Goal: Transaction & Acquisition: Purchase product/service

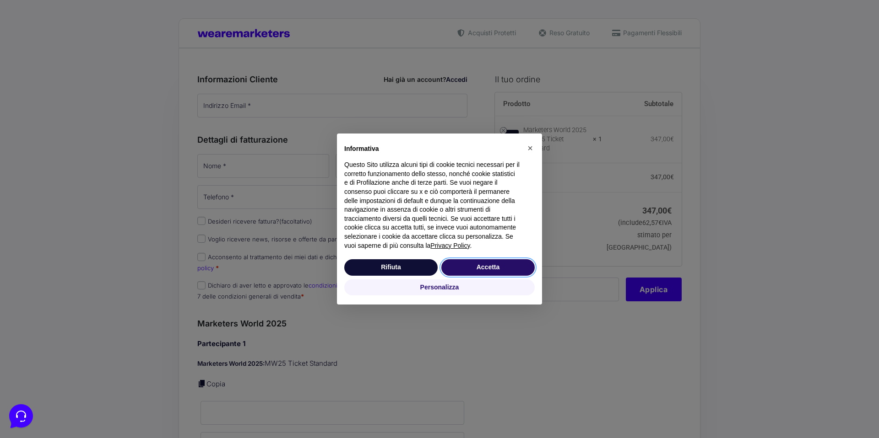
click at [489, 264] on button "Accetta" at bounding box center [487, 267] width 93 height 16
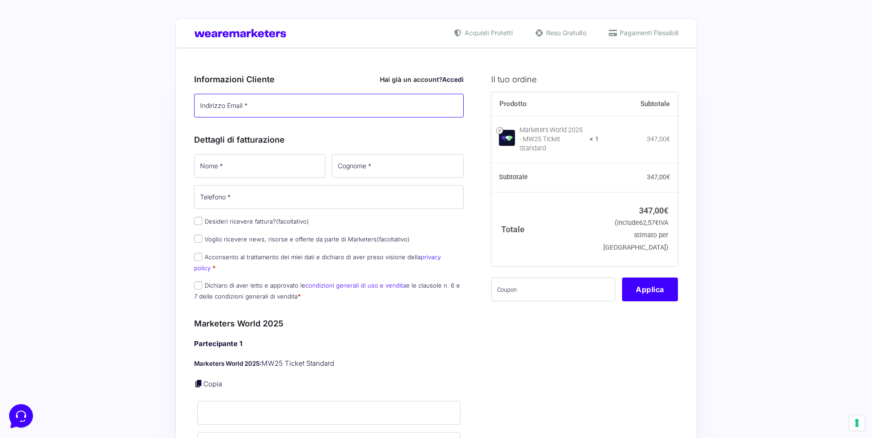
click at [261, 105] on input "Indirizzo Email *" at bounding box center [329, 106] width 270 height 24
type input "[EMAIL_ADDRESS][DOMAIN_NAME]"
type input "[PERSON_NAME]"
type input "Trippa"
type input "[PHONE_NUMBER]"
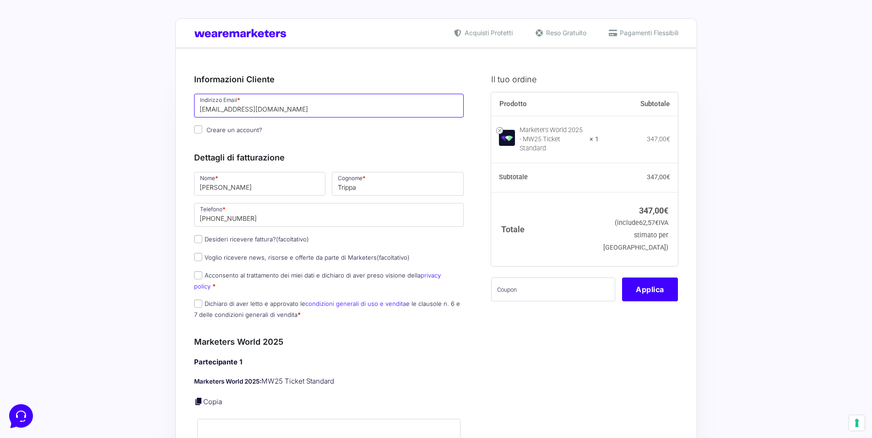
scroll to position [5, 0]
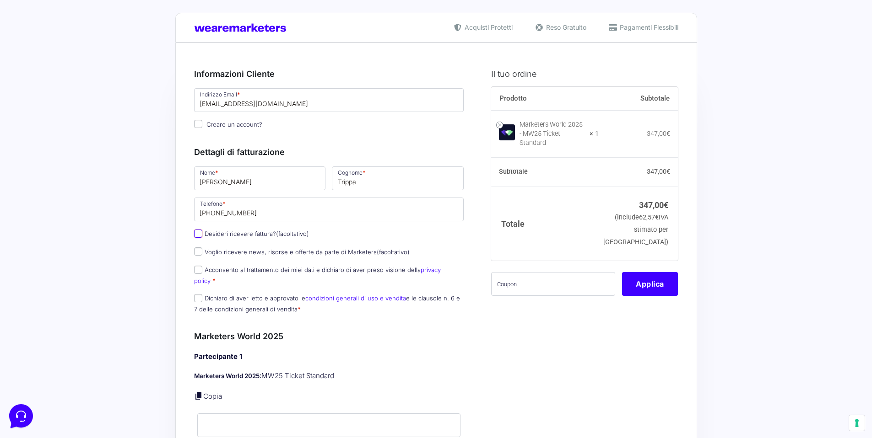
click at [200, 233] on input "Desideri ricevere fattura? (facoltativo)" at bounding box center [198, 234] width 8 height 8
checkbox input "true"
type input "0000000"
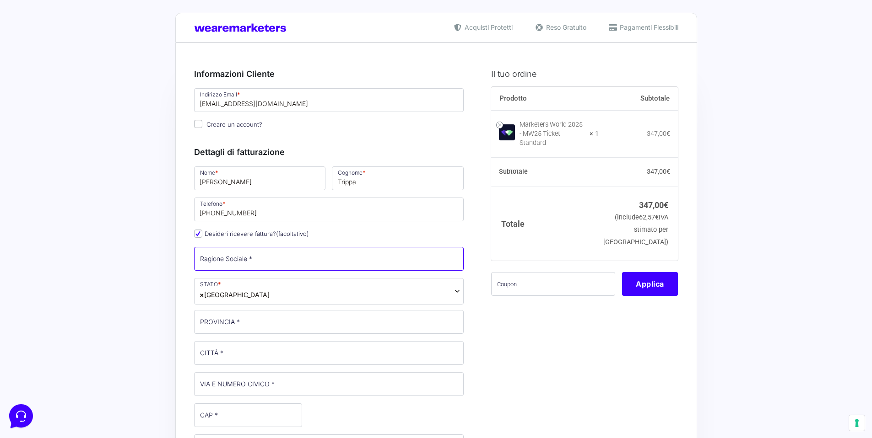
click at [255, 260] on input "Ragione Sociale *" at bounding box center [329, 259] width 270 height 24
type input "WIKIPOZE di [PERSON_NAME]"
type input "BZ"
type input "Merano"
type input "[STREET_ADDRESS][PERSON_NAME]"
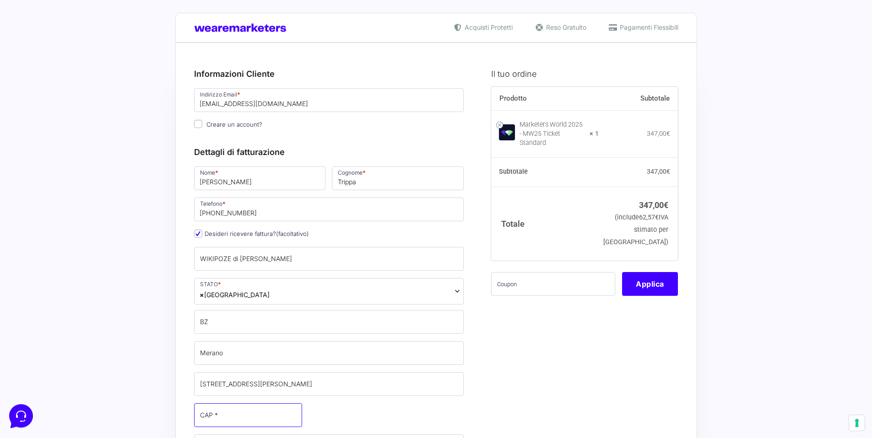
type input "39012"
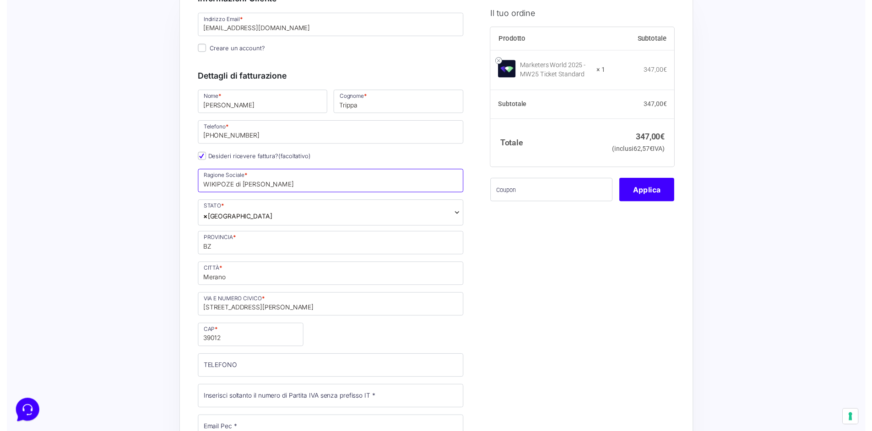
scroll to position [75, 0]
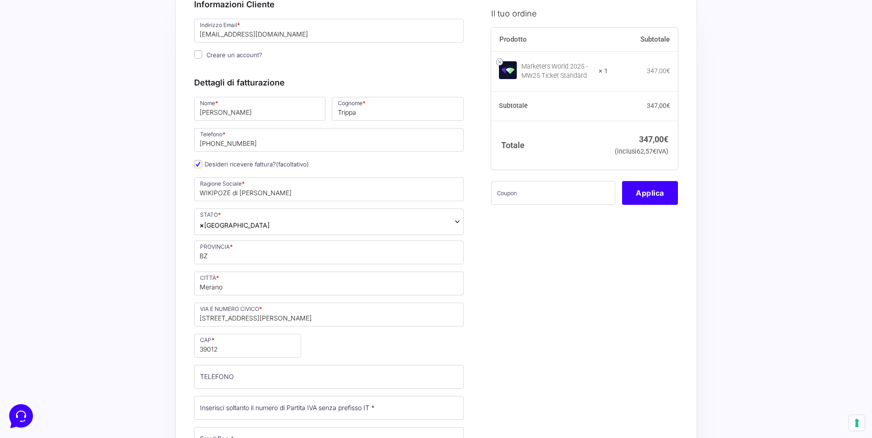
click at [312, 221] on span "× [GEOGRAPHIC_DATA]" at bounding box center [329, 222] width 270 height 27
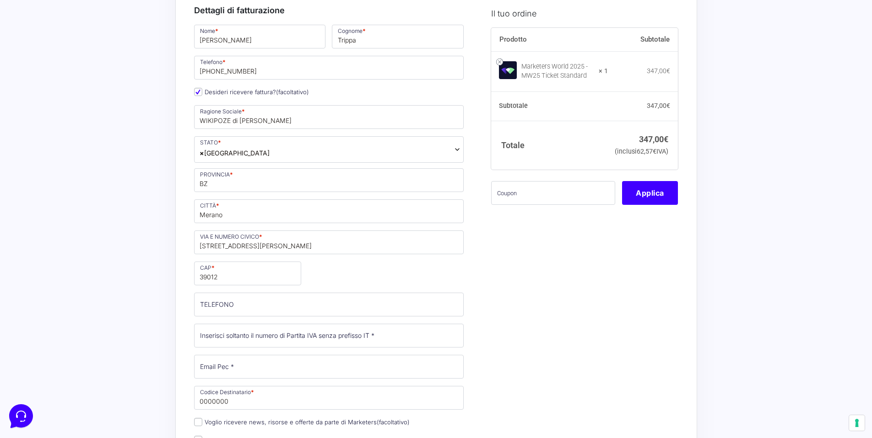
scroll to position [153, 0]
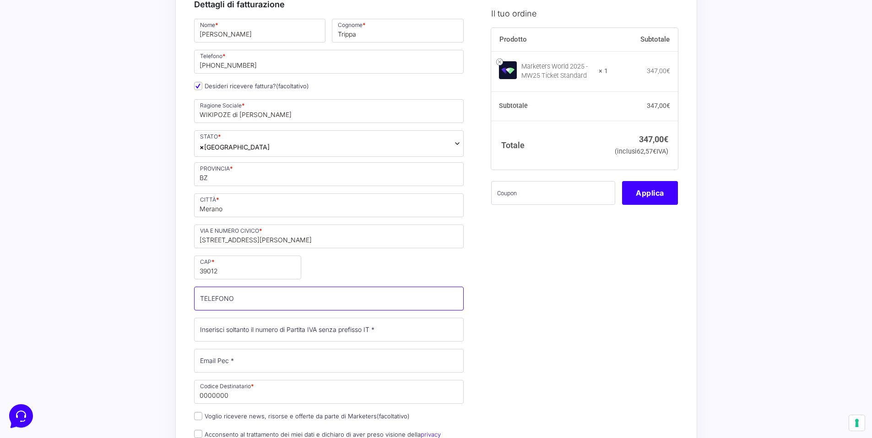
click at [264, 302] on input "TELEFONO (facoltativo)" at bounding box center [329, 299] width 270 height 24
type input "[PHONE_NUMBER]"
click at [332, 259] on div "Nome * [PERSON_NAME] * Trippa Telefono * [PHONE_NUMBER] Desideri ricevere fattu…" at bounding box center [329, 251] width 276 height 468
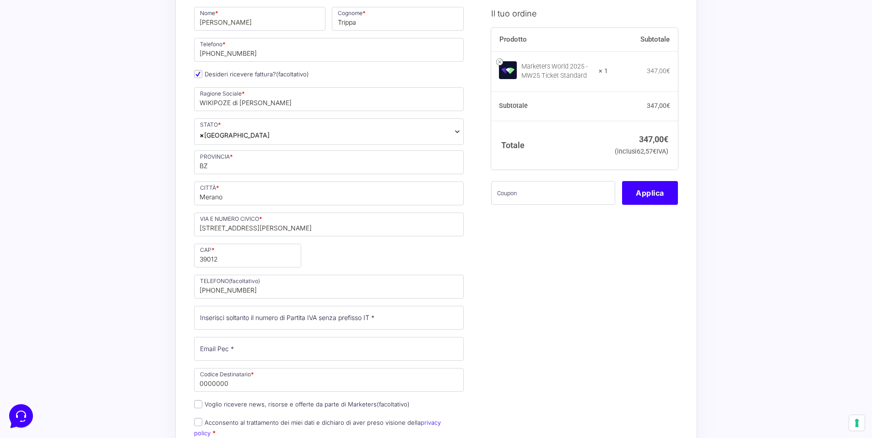
scroll to position [171, 0]
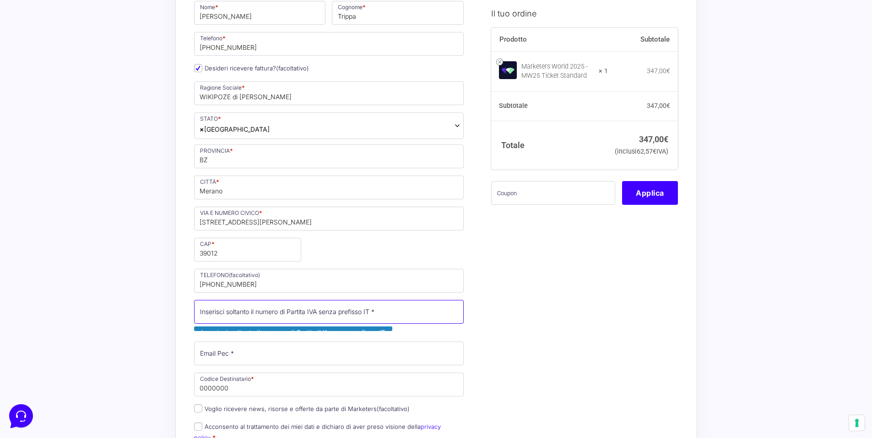
click at [314, 310] on input "Partita Iva *" at bounding box center [329, 312] width 270 height 24
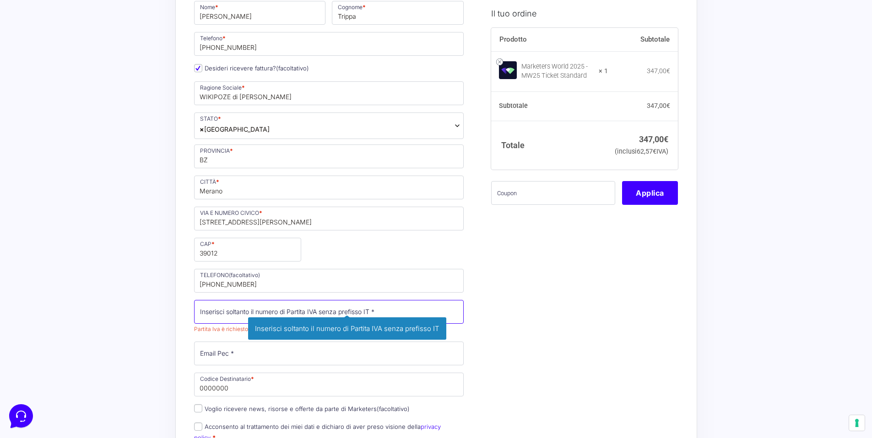
click at [233, 313] on input "Partita Iva *" at bounding box center [329, 312] width 270 height 24
paste input "IT030493802"
click at [205, 315] on input "IT030493802" at bounding box center [329, 312] width 270 height 24
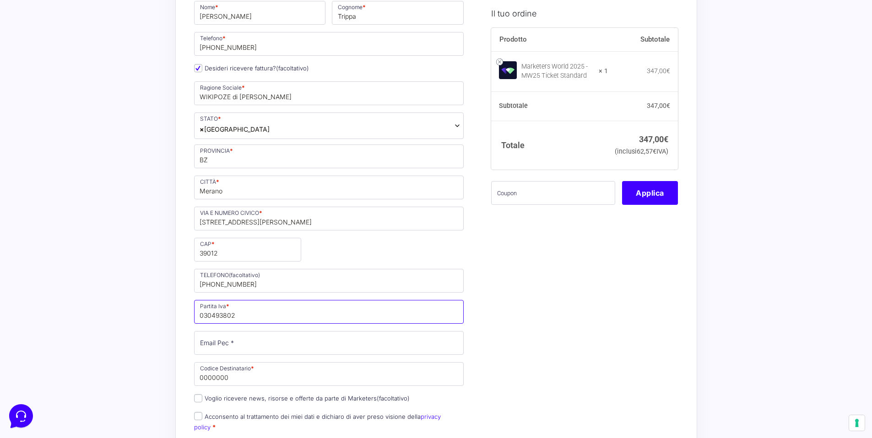
click at [271, 318] on input "030493802" at bounding box center [329, 312] width 270 height 24
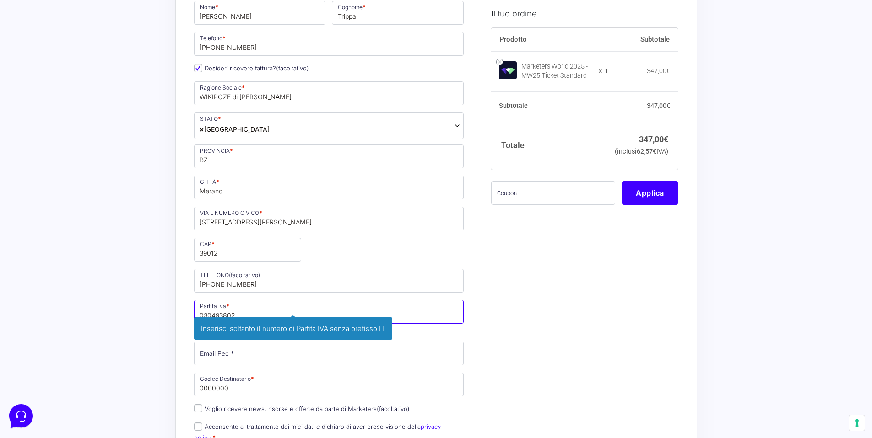
drag, startPoint x: 265, startPoint y: 306, endPoint x: 195, endPoint y: 312, distance: 69.8
click at [195, 312] on input "030493802" at bounding box center [329, 312] width 270 height 24
drag, startPoint x: 253, startPoint y: 313, endPoint x: 184, endPoint y: 314, distance: 68.6
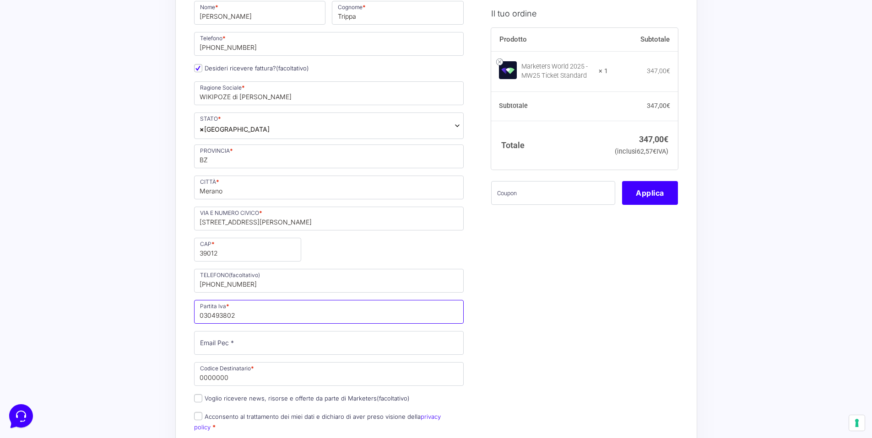
paste input "19"
type input "03049380219"
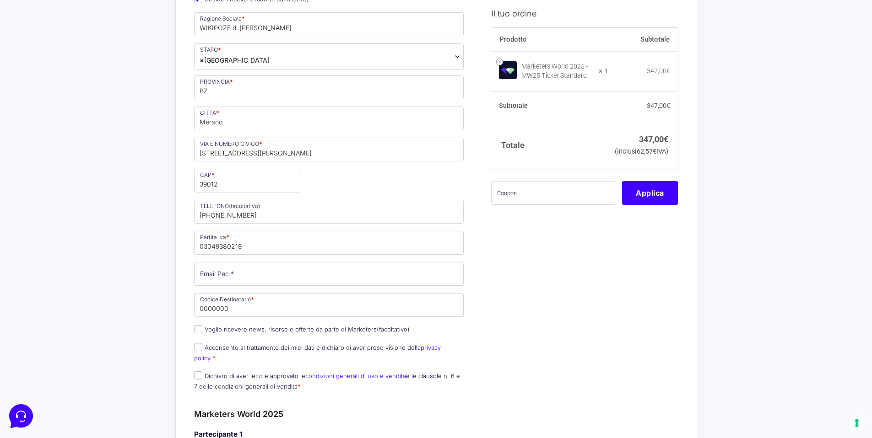
scroll to position [246, 0]
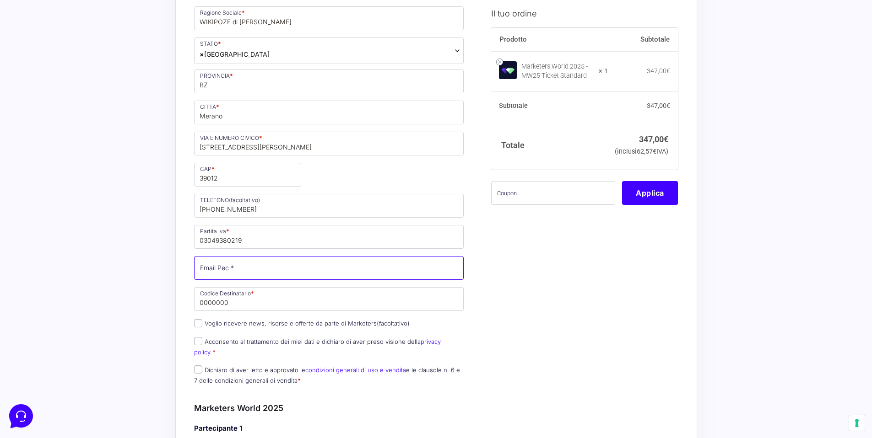
click at [217, 269] on input "Email Pec *" at bounding box center [329, 268] width 270 height 24
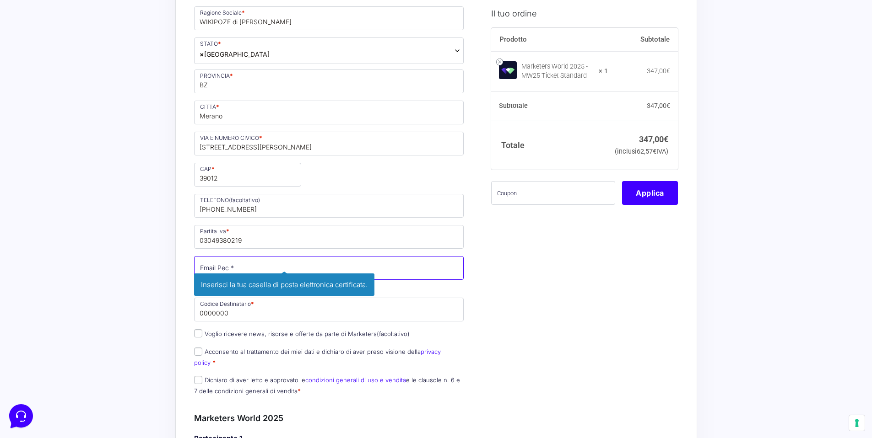
paste input "[PERSON_NAME][EMAIL_ADDRESS][DOMAIN_NAME]"
type input "[PERSON_NAME][EMAIL_ADDRESS][DOMAIN_NAME]"
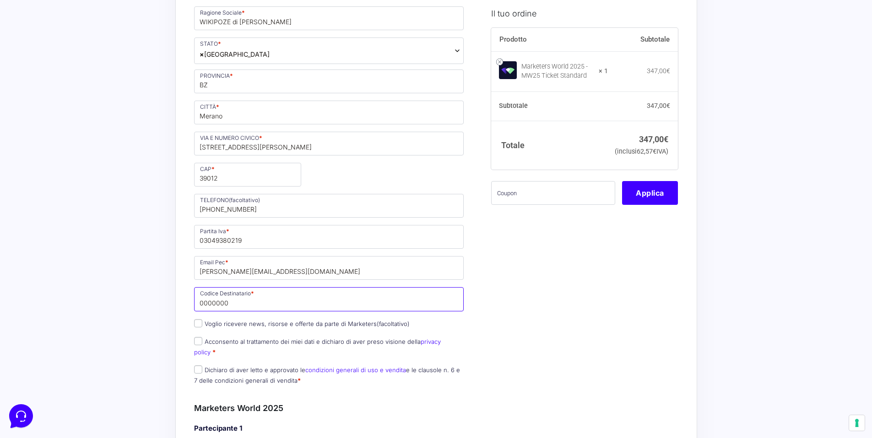
click at [237, 305] on input "0000000" at bounding box center [329, 299] width 270 height 24
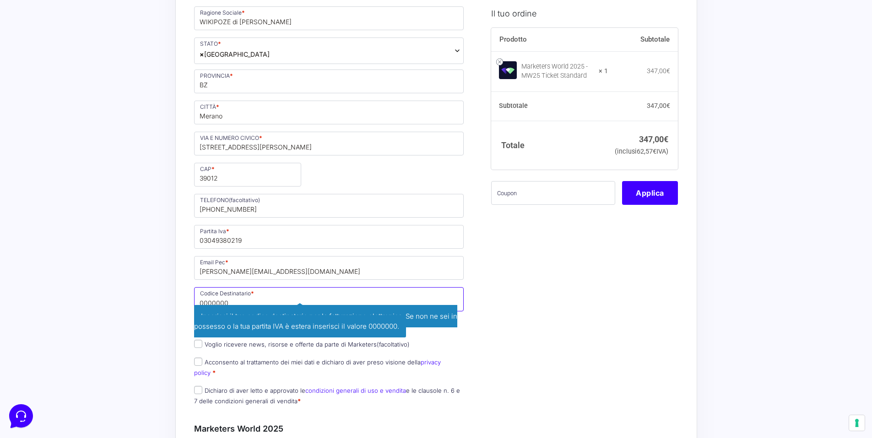
drag, startPoint x: 237, startPoint y: 303, endPoint x: 185, endPoint y: 302, distance: 51.2
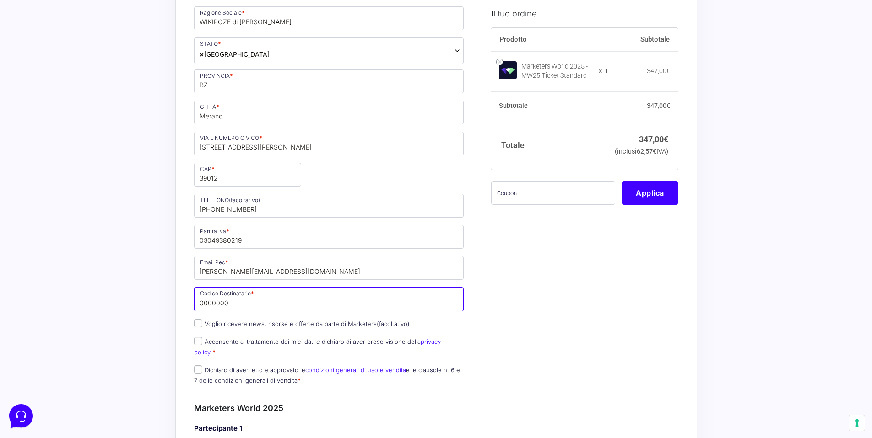
paste input "LG81HJE"
type input "LG81HJE"
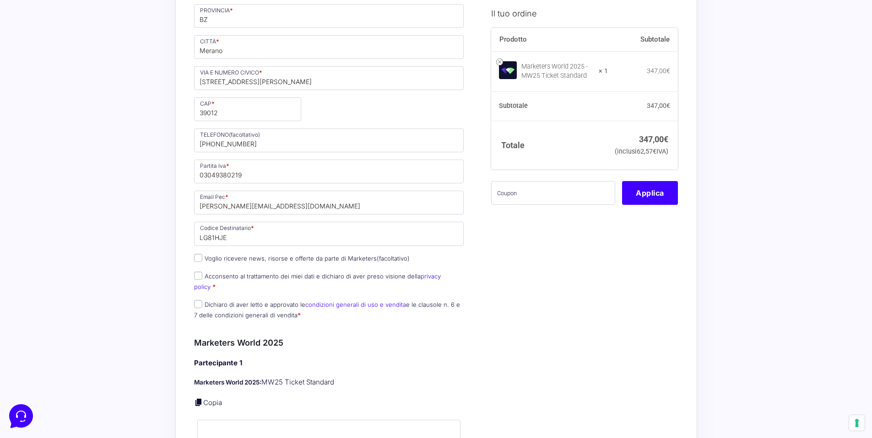
scroll to position [321, 0]
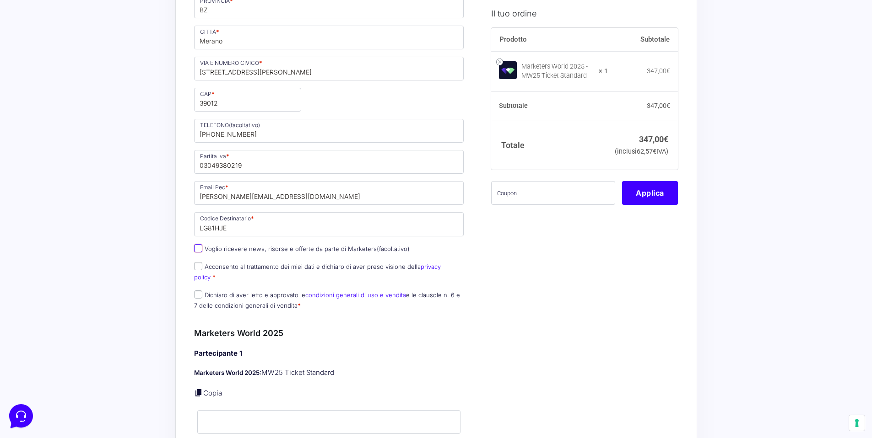
click at [197, 249] on input "Voglio ricevere news, risorse e offerte da parte di Marketers (facoltativo)" at bounding box center [198, 248] width 8 height 8
checkbox input "true"
click at [196, 268] on input "Acconsento al trattamento dei miei dati e dichiaro di aver preso visione della …" at bounding box center [198, 266] width 8 height 8
checkbox input "true"
click at [198, 291] on input "Dichiaro di aver letto e approvato le condizioni generali di uso e vendita e le…" at bounding box center [198, 295] width 8 height 8
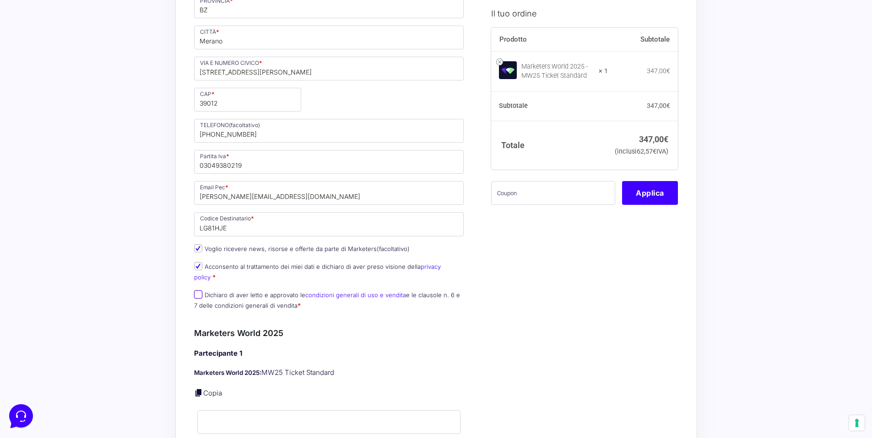
checkbox input "true"
click at [494, 290] on div "Il tuo ordine Prodotto Subtotale Marketers World 2025 - MW25 Ticket Standard × …" at bounding box center [581, 421] width 194 height 1359
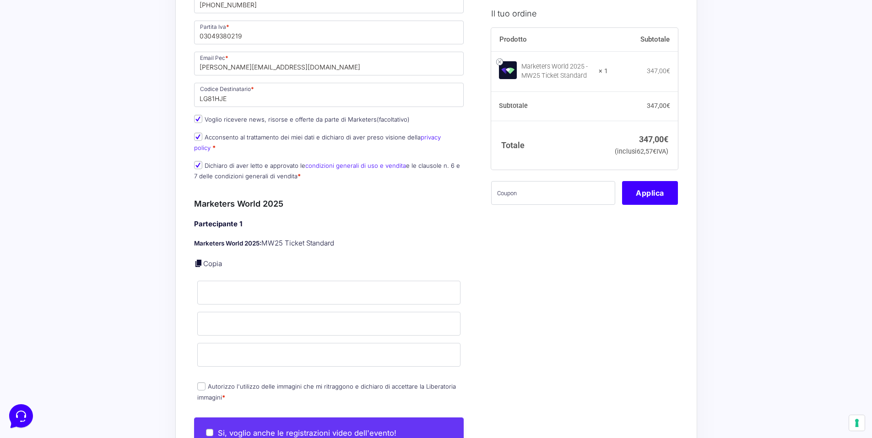
scroll to position [501, 0]
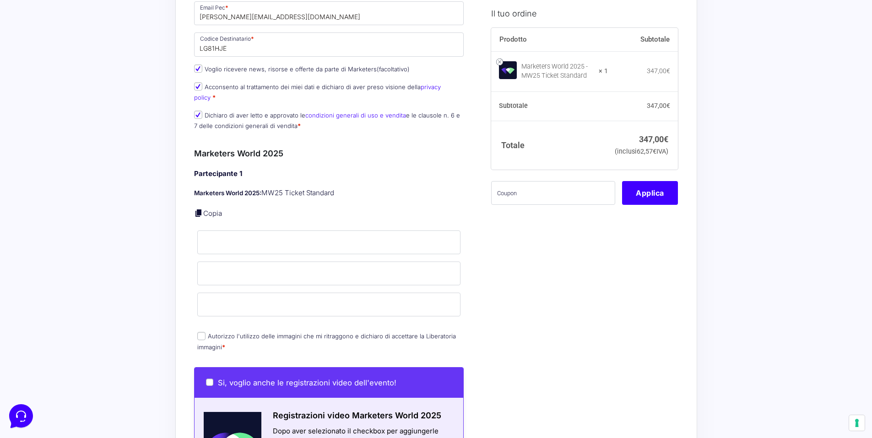
click at [203, 332] on input "Autorizzo l'utilizzo delle immagini che mi ritraggono e dichiaro di accettare l…" at bounding box center [201, 336] width 8 height 8
checkbox input "true"
click at [480, 304] on div "Informazioni Cliente Hai già un account? Accedi Indirizzo Email * [EMAIL_ADDRES…" at bounding box center [339, 241] width 291 height 1359
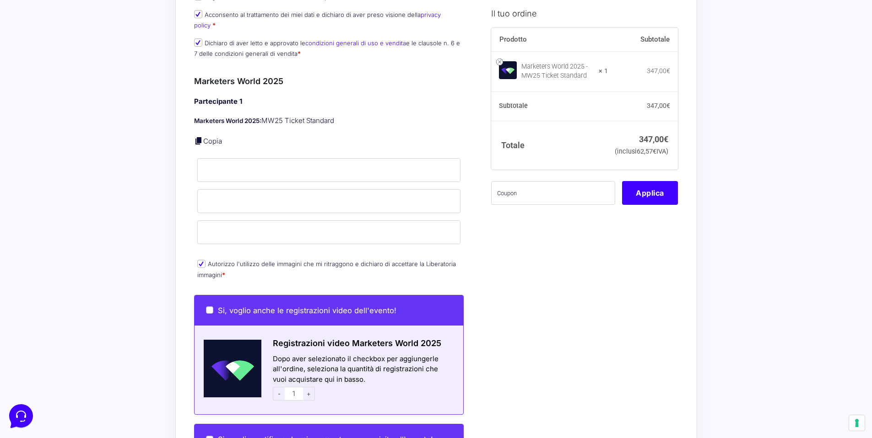
scroll to position [579, 0]
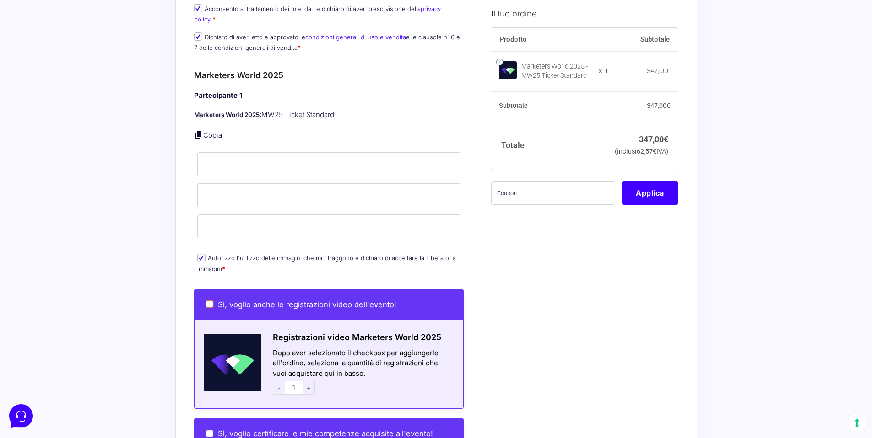
click at [211, 301] on input "Si, voglio anche le registrazioni video dell'evento!" at bounding box center [209, 304] width 7 height 7
checkbox input "true"
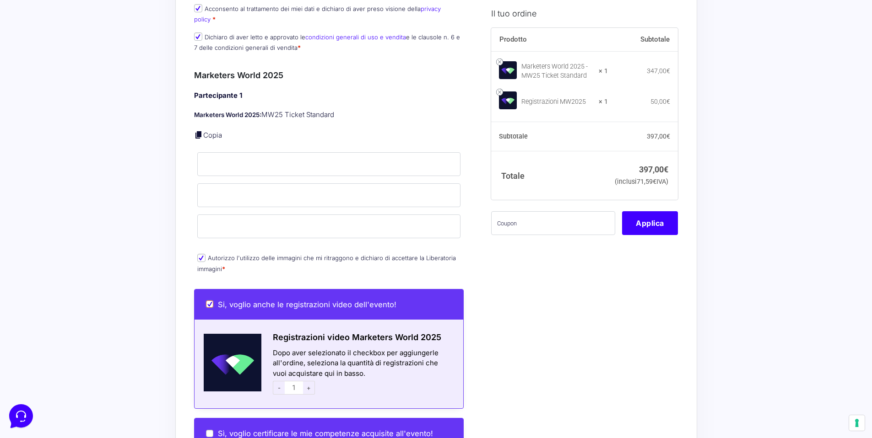
click at [211, 301] on input "Si, voglio anche le registrazioni video dell'evento!" at bounding box center [209, 304] width 7 height 7
checkbox input "false"
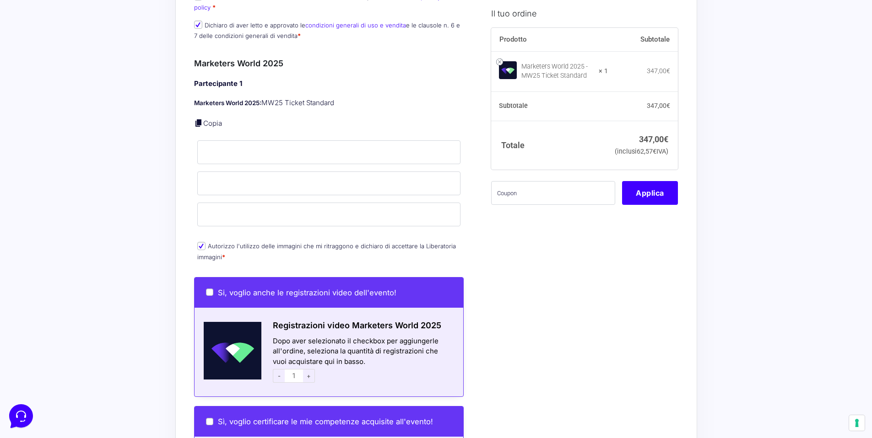
scroll to position [603, 0]
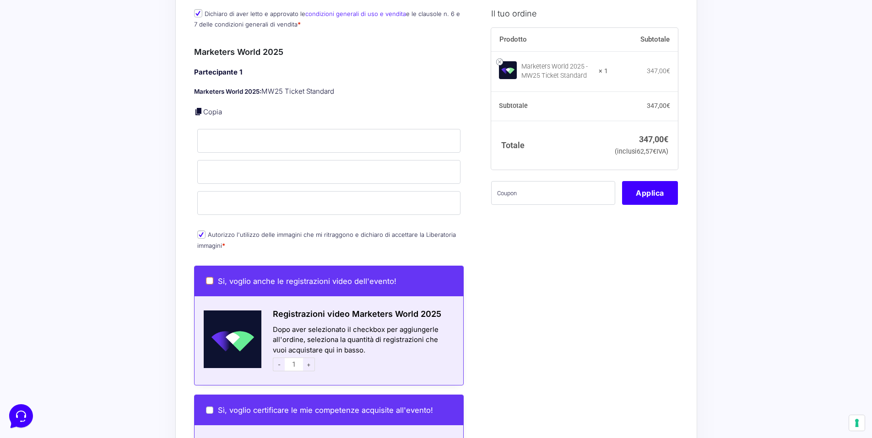
click at [210, 277] on input "Si, voglio anche le registrazioni video dell'evento!" at bounding box center [209, 280] width 7 height 7
checkbox input "true"
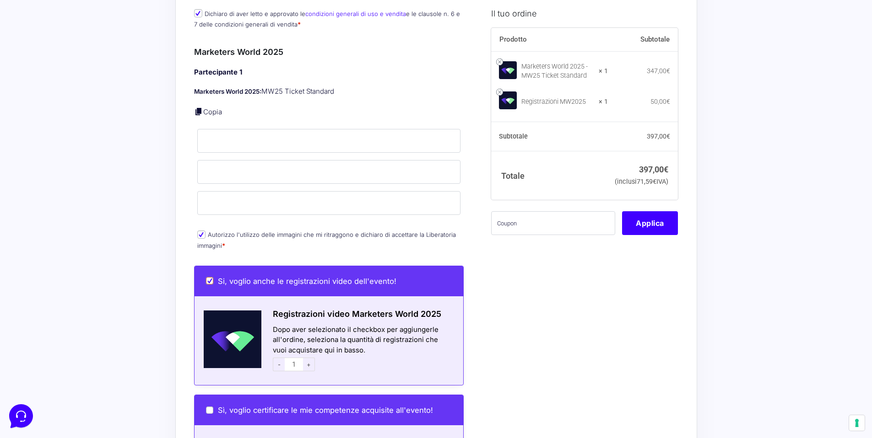
click at [210, 277] on input "Si, voglio anche le registrazioni video dell'evento!" at bounding box center [209, 280] width 7 height 7
checkbox input "false"
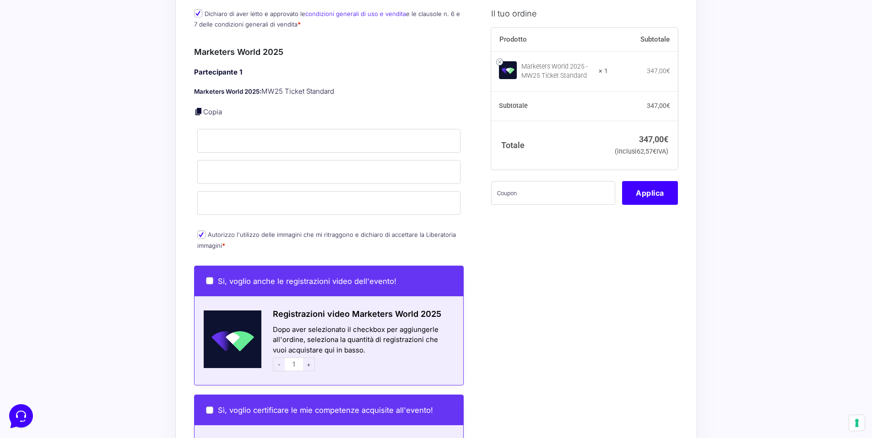
click at [499, 280] on div "Il tuo ordine Prodotto Subtotale Marketers World 2025 - MW25 Ticket Standard × …" at bounding box center [581, 140] width 194 height 1359
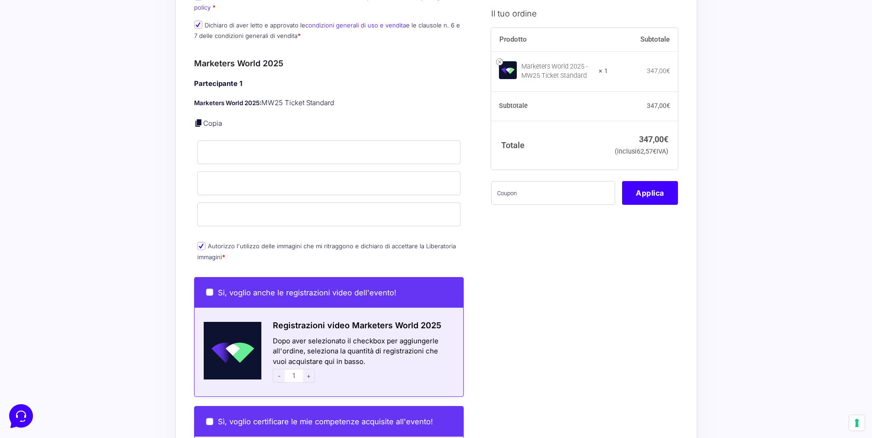
scroll to position [475, 0]
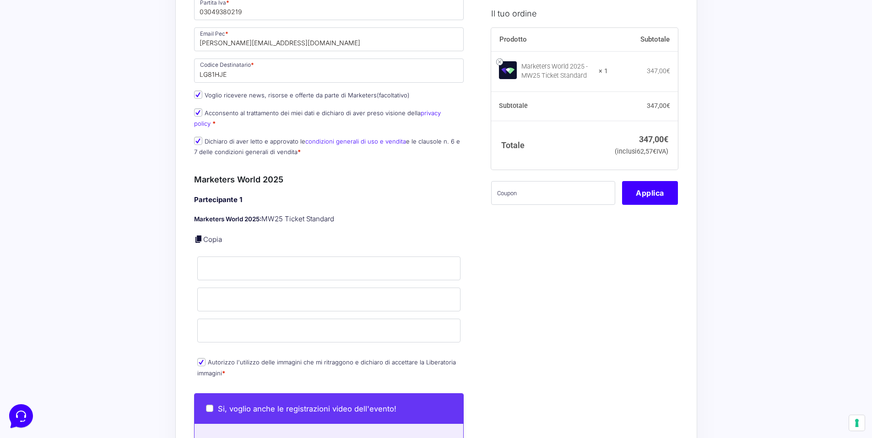
click at [199, 235] on link at bounding box center [198, 239] width 9 height 9
type input "[PERSON_NAME]"
type input "Trippa"
type input "[EMAIL_ADDRESS][DOMAIN_NAME]"
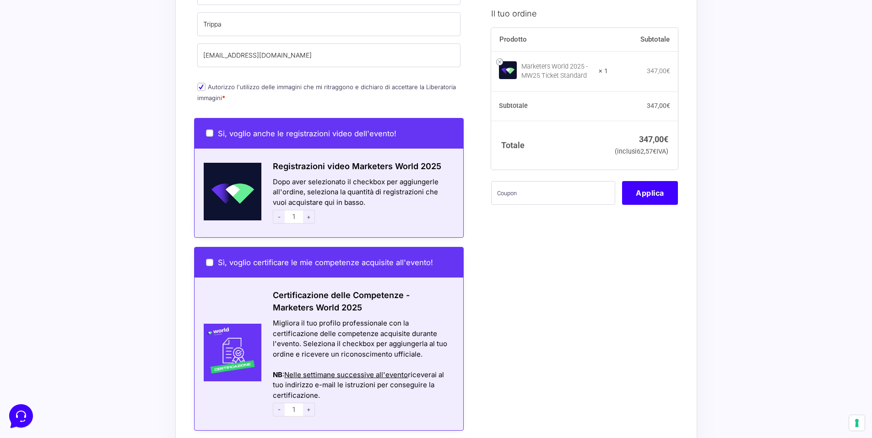
scroll to position [768, 0]
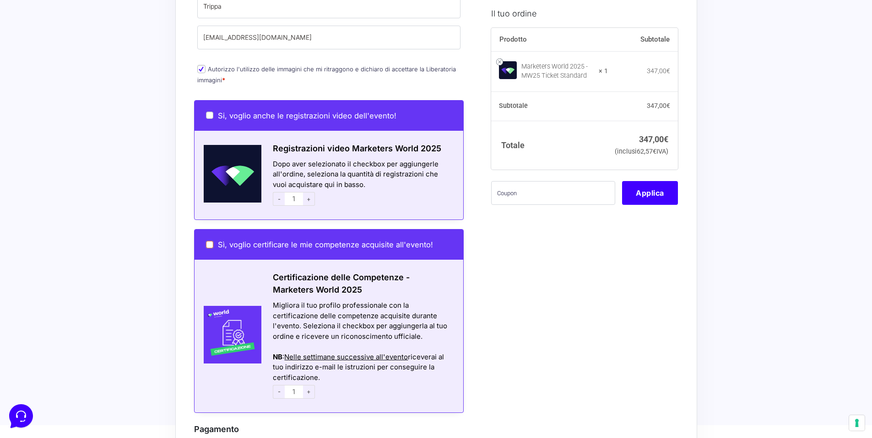
click at [211, 241] on input "Sì, voglio certificare le mie competenze acquisite all'evento!" at bounding box center [209, 244] width 7 height 7
checkbox input "true"
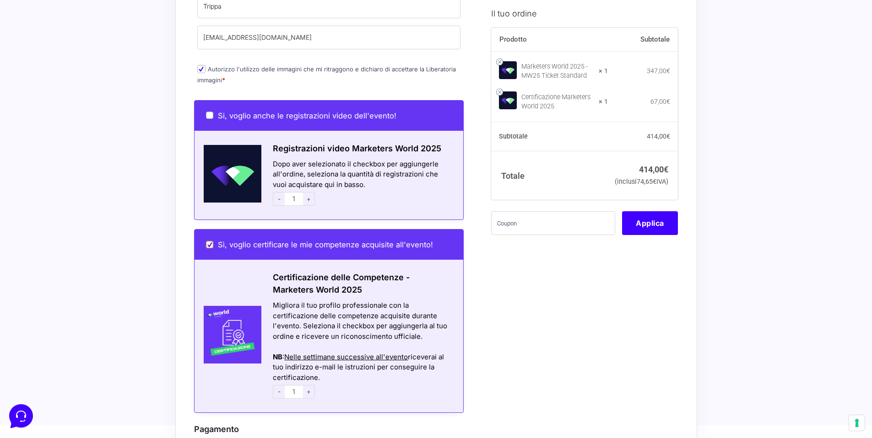
click at [210, 241] on input "Sì, voglio certificare le mie competenze acquisite all'evento!" at bounding box center [209, 244] width 7 height 7
checkbox input "false"
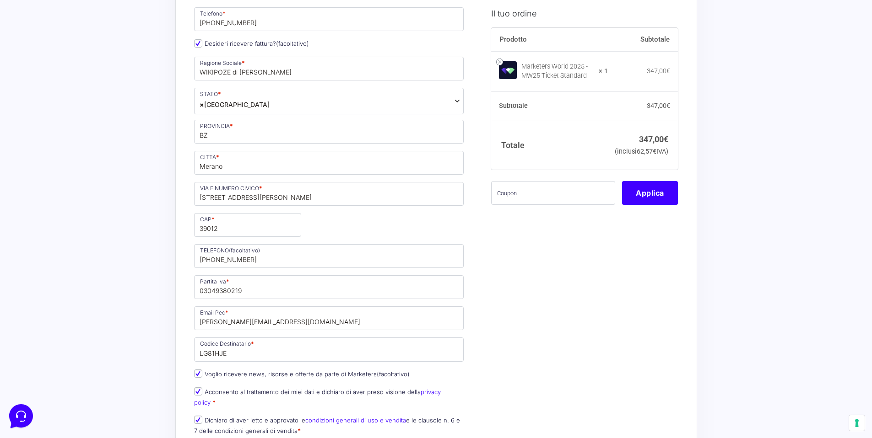
scroll to position [227, 0]
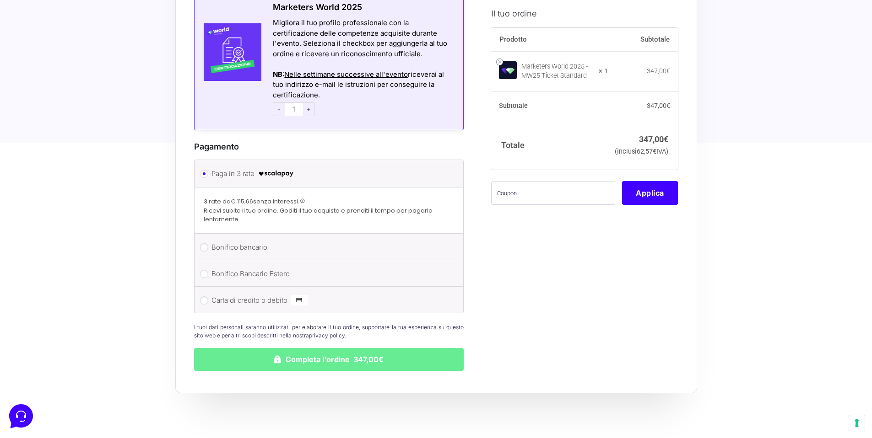
scroll to position [1057, 0]
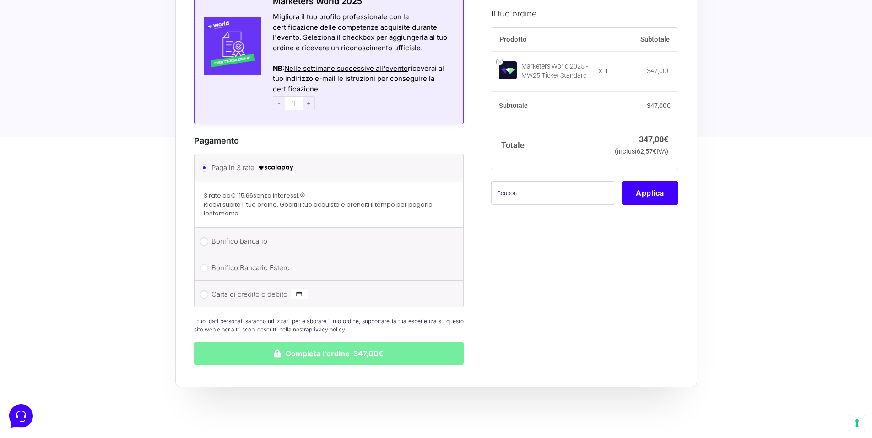
click at [341, 344] on button "Completa l'ordine 347,00€" at bounding box center [329, 353] width 270 height 23
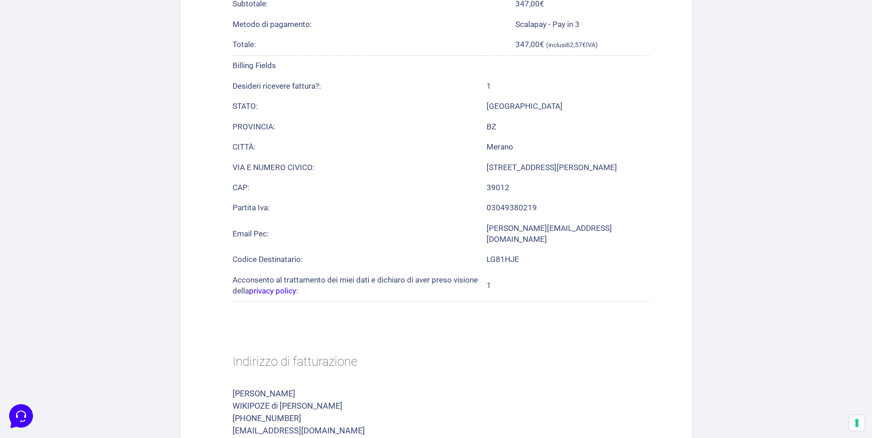
scroll to position [557, 0]
